Goal: Task Accomplishment & Management: Manage account settings

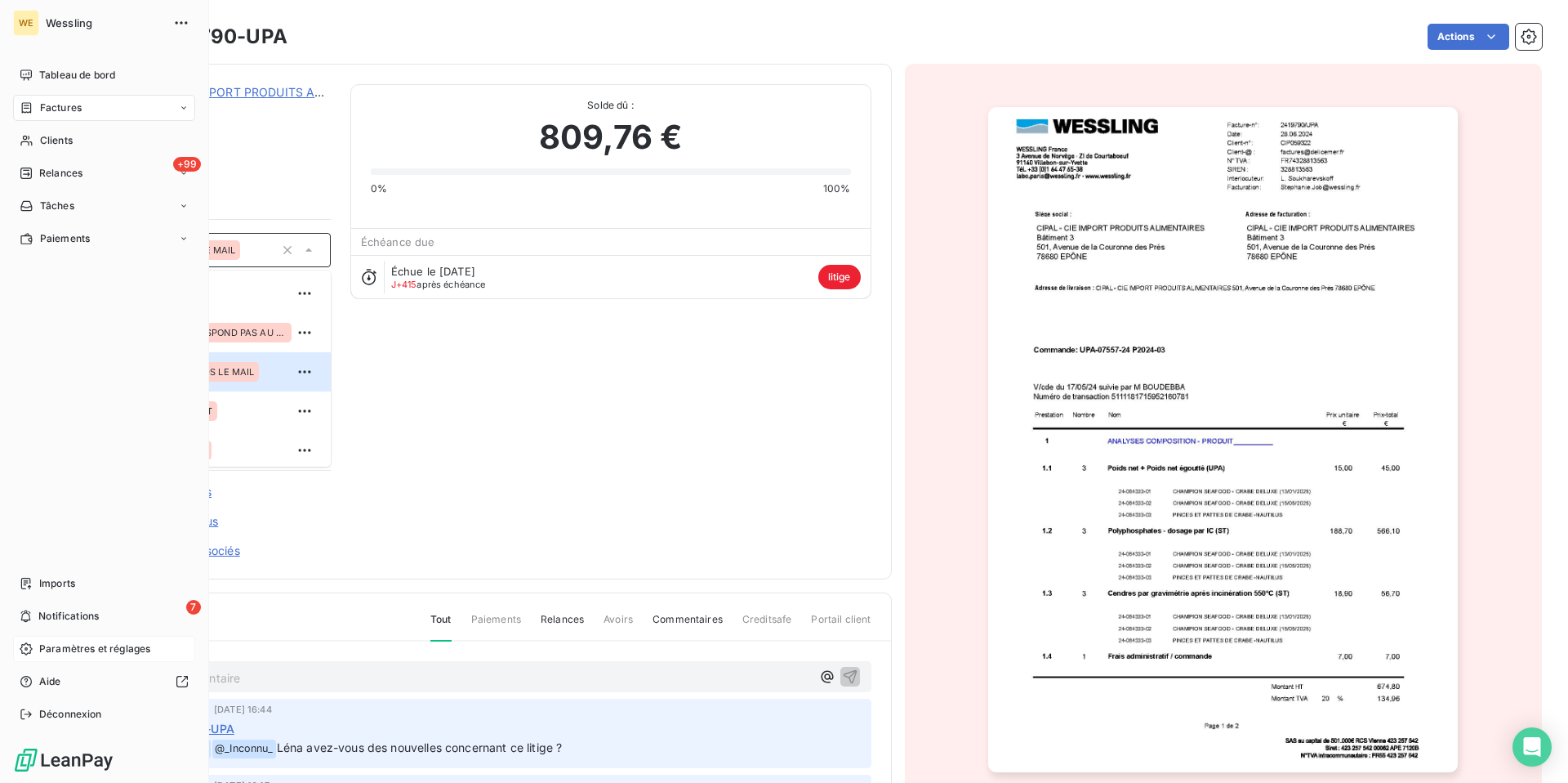
click at [50, 649] on span "Paramètres et réglages" at bounding box center [94, 649] width 111 height 15
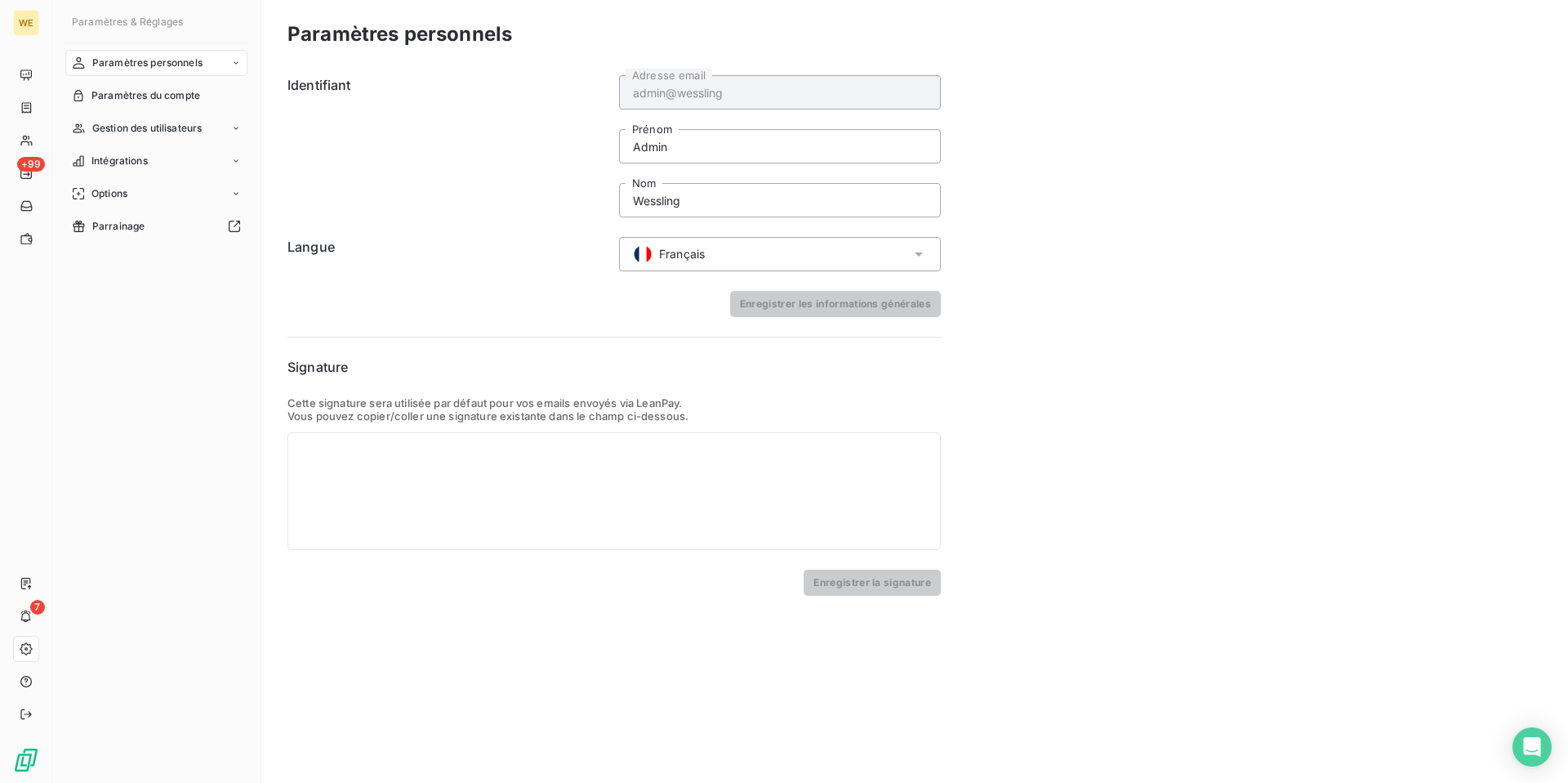
click at [231, 60] on div "Paramètres personnels" at bounding box center [156, 62] width 182 height 27
click at [200, 104] on div "Informations personnelles" at bounding box center [167, 95] width 163 height 27
